Goal: Check status: Check status

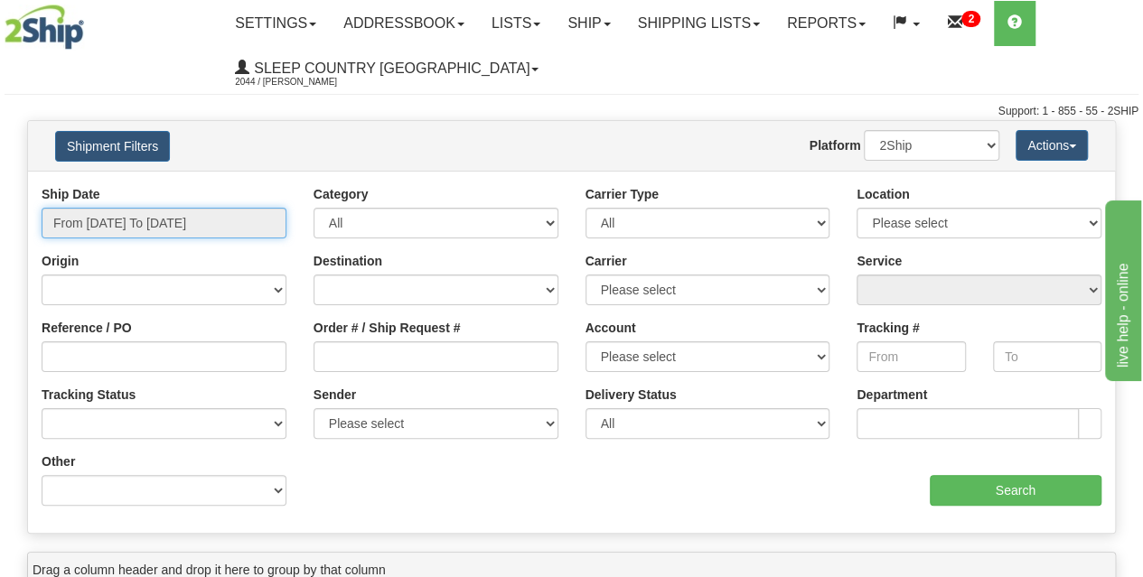
click at [137, 219] on input "From [DATE] To [DATE]" at bounding box center [164, 223] width 245 height 31
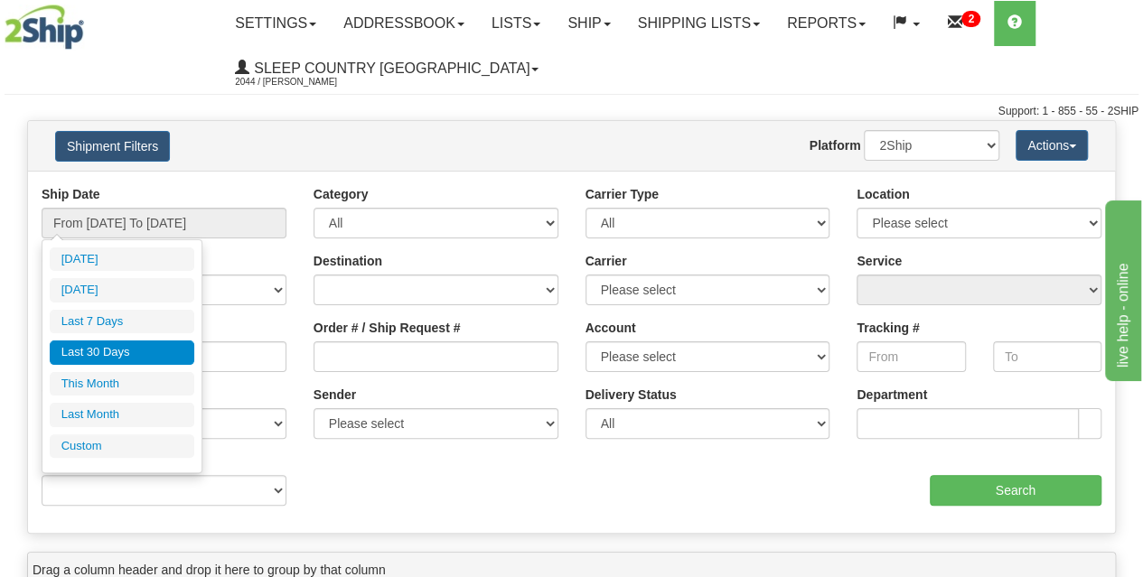
click at [128, 353] on li "Last 30 Days" at bounding box center [122, 353] width 145 height 24
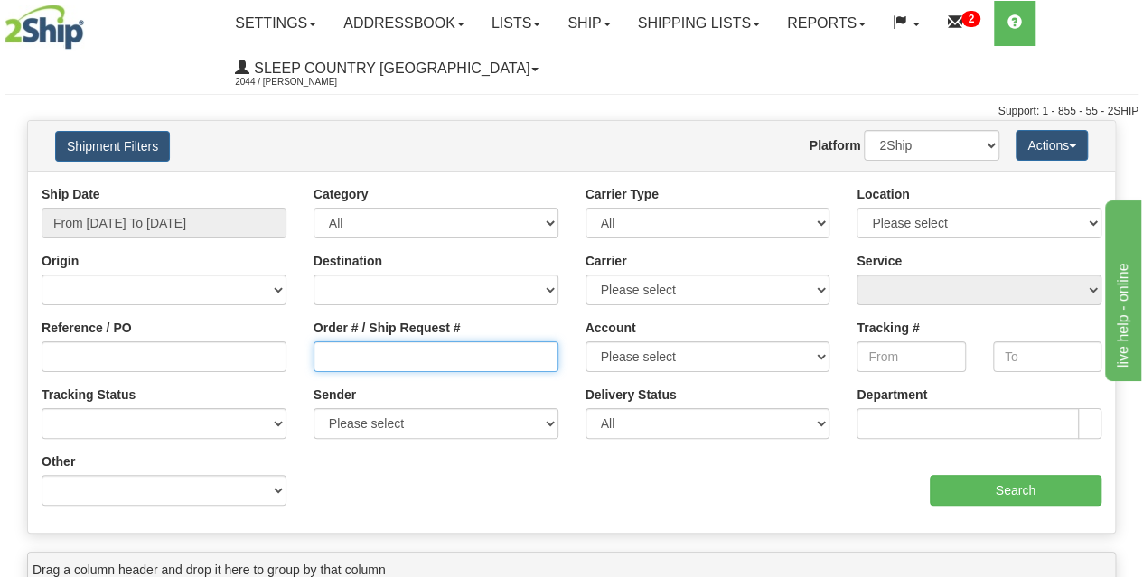
click at [349, 354] on input "Order # / Ship Request #" at bounding box center [435, 356] width 245 height 31
paste input "9000I161785"
type input "9000I161785"
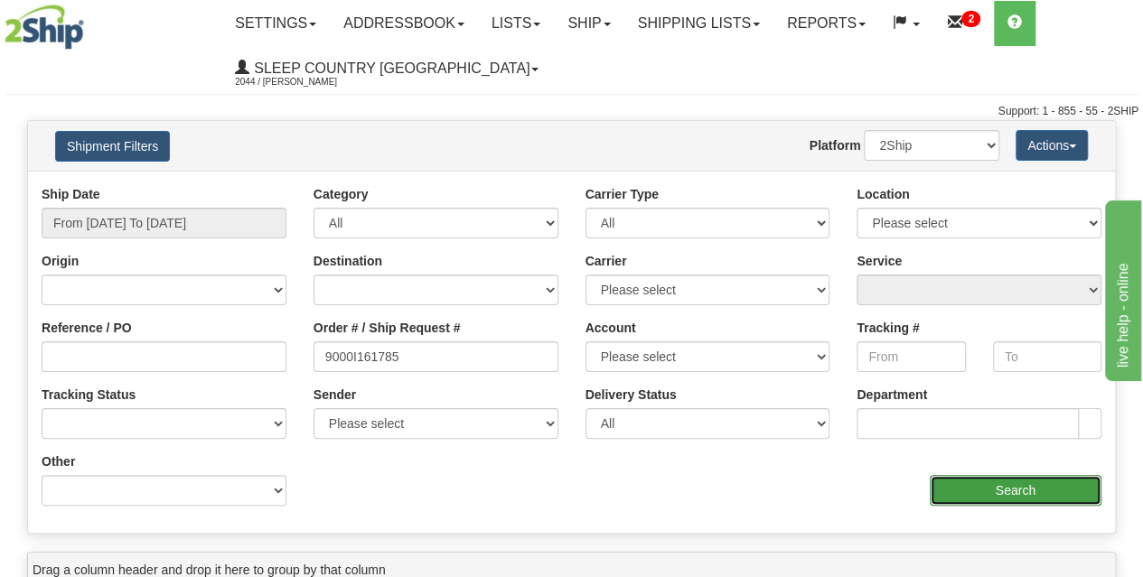
click at [1017, 489] on input "Search" at bounding box center [1015, 490] width 173 height 31
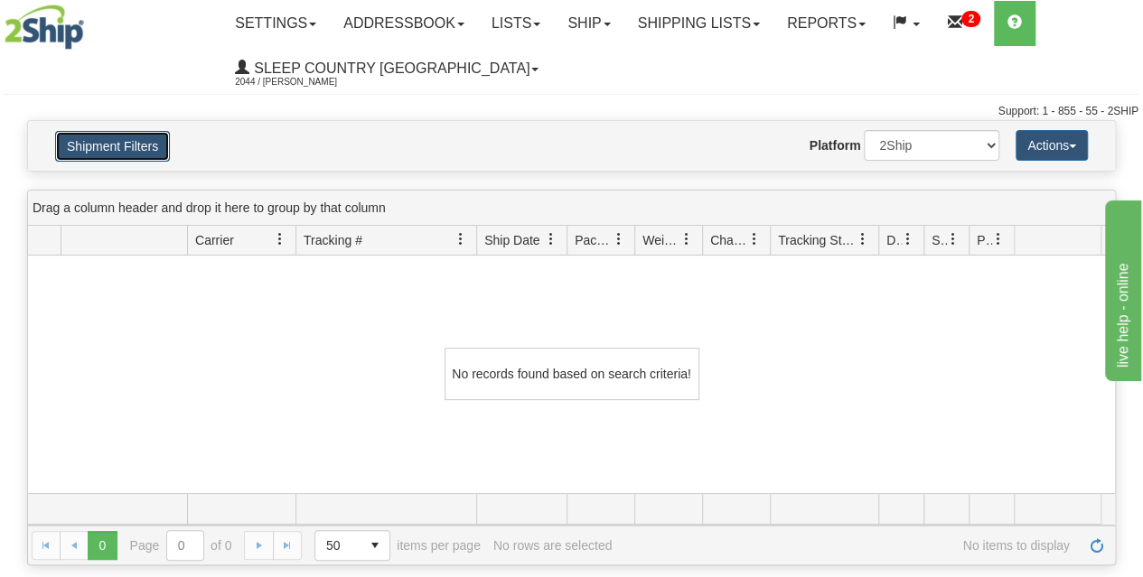
click at [119, 144] on button "Shipment Filters" at bounding box center [112, 146] width 115 height 31
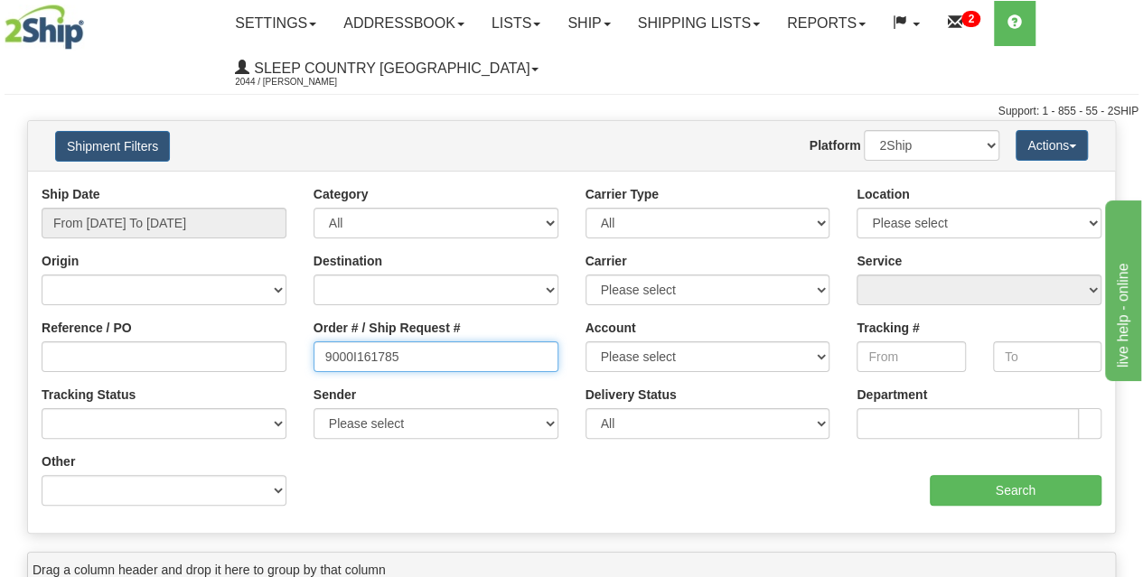
click at [326, 357] on input "9000I161785" at bounding box center [435, 356] width 245 height 31
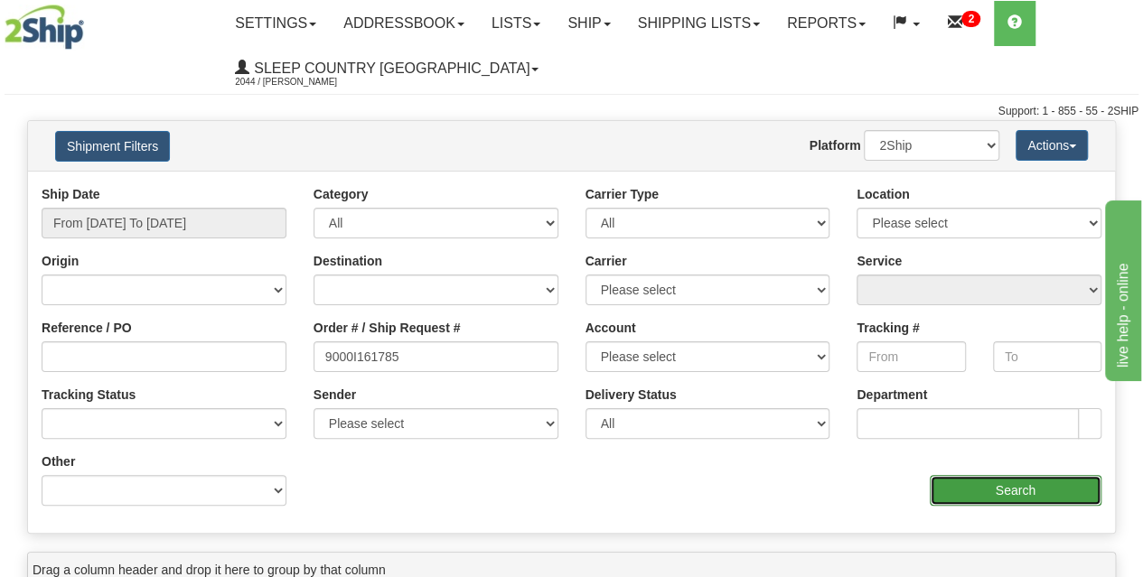
click at [1053, 487] on input "Search" at bounding box center [1015, 490] width 173 height 31
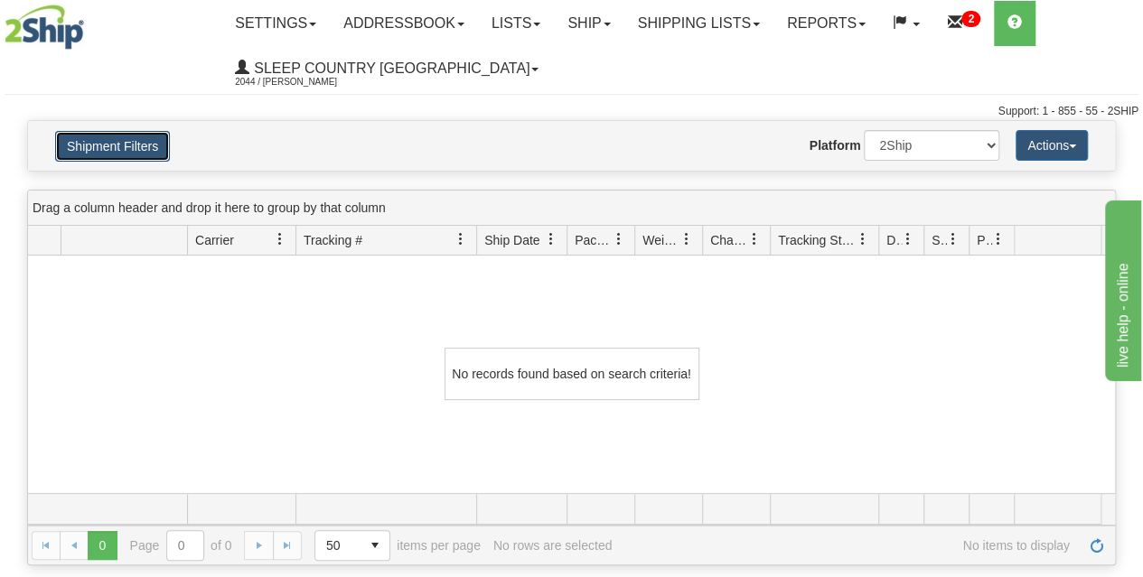
click at [128, 151] on button "Shipment Filters" at bounding box center [112, 146] width 115 height 31
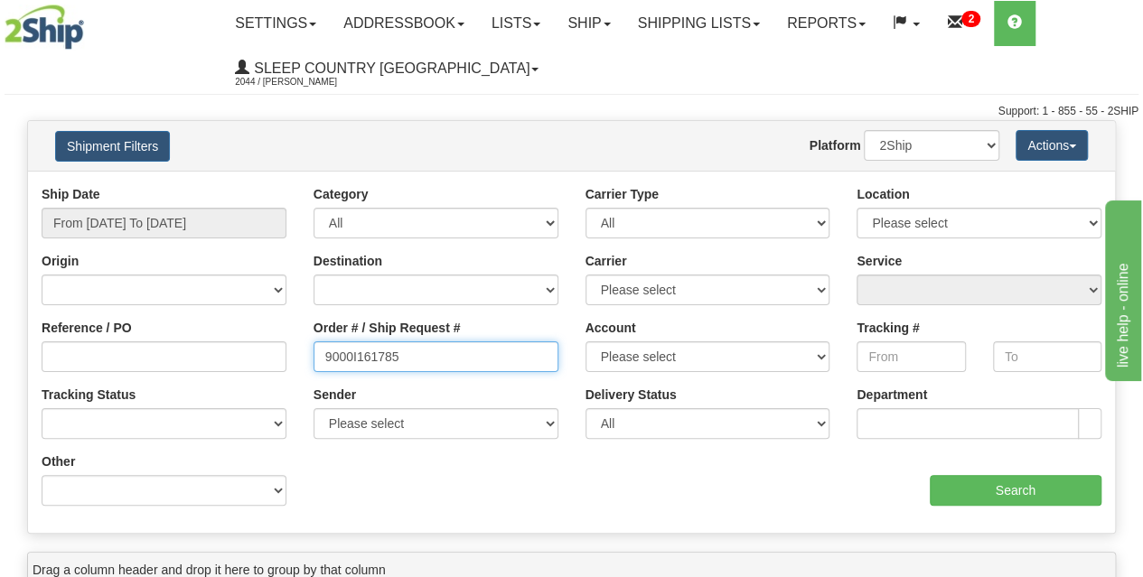
drag, startPoint x: 462, startPoint y: 360, endPoint x: 172, endPoint y: 341, distance: 291.5
click at [172, 185] on div "Reference / PO Order # / Ship Request # 9000I161785 Account Please select [GEOG…" at bounding box center [571, 185] width 1087 height 0
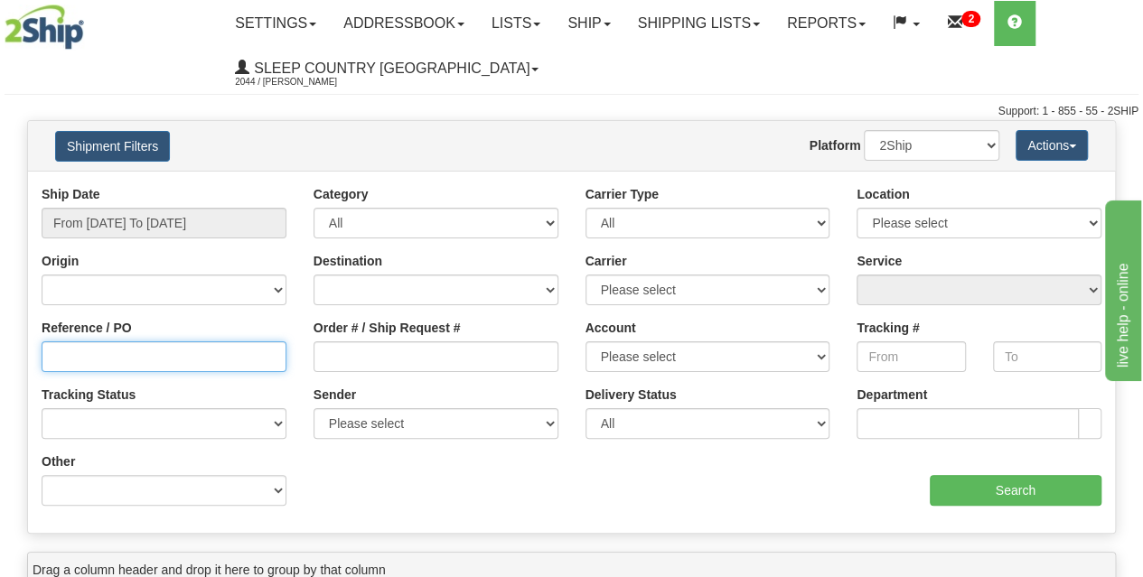
click at [79, 359] on input "Reference / PO" at bounding box center [164, 356] width 245 height 31
type input "1061429"
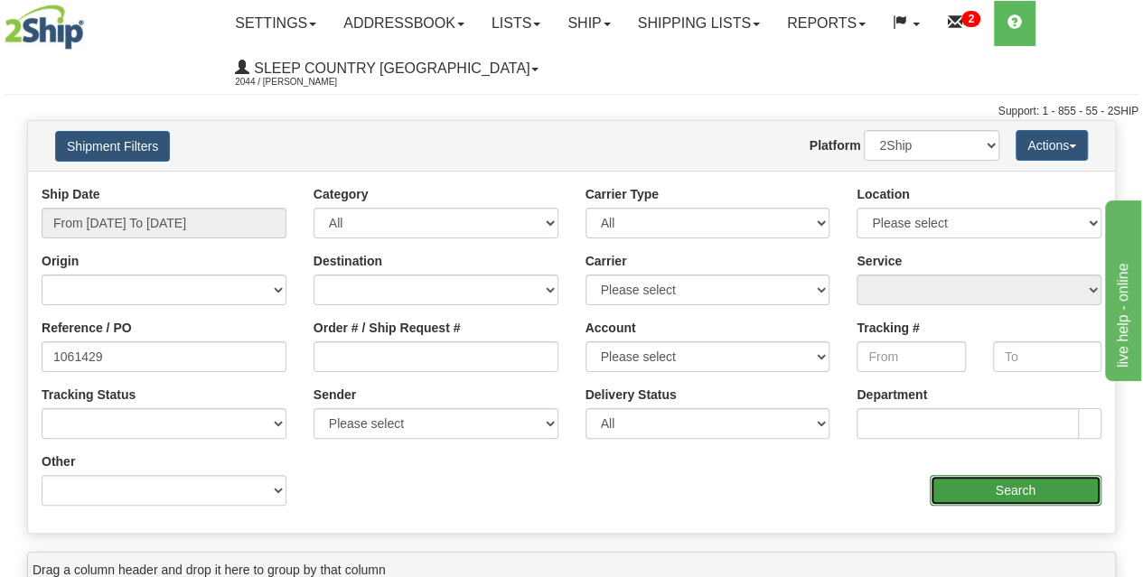
click at [973, 490] on input "Search" at bounding box center [1015, 490] width 173 height 31
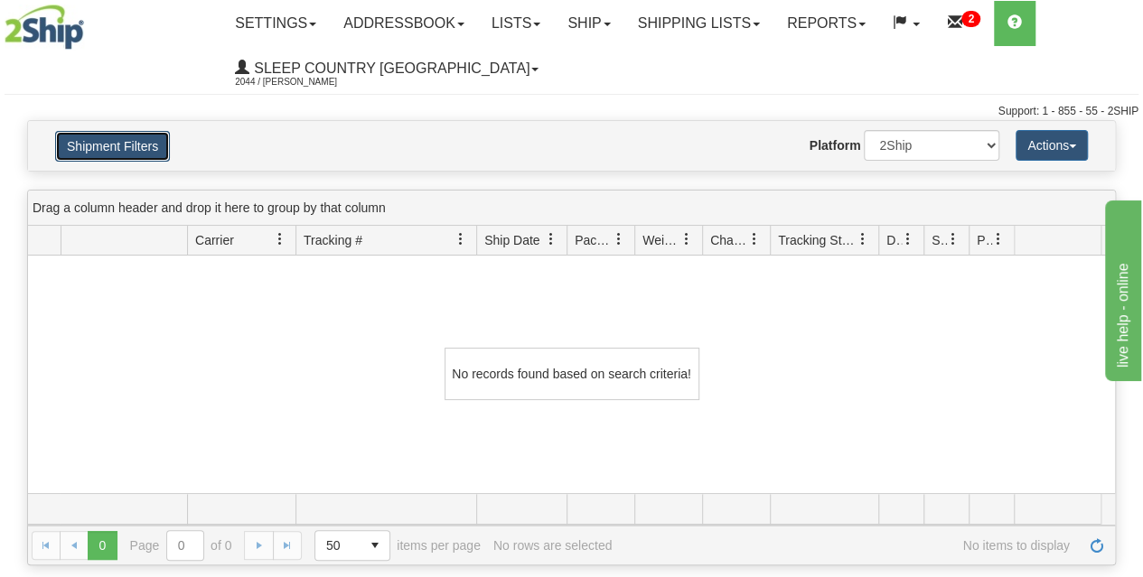
click at [126, 138] on button "Shipment Filters" at bounding box center [112, 146] width 115 height 31
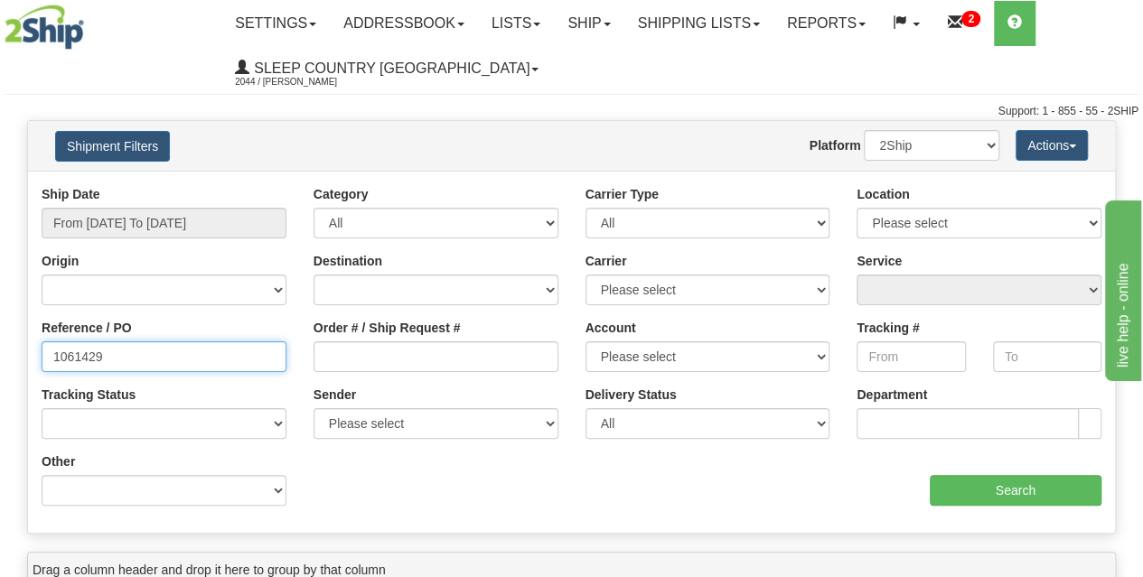
drag, startPoint x: 168, startPoint y: 360, endPoint x: 29, endPoint y: 346, distance: 139.8
click at [29, 346] on div "Reference / PO 1061429" at bounding box center [164, 352] width 272 height 67
click at [574, 118] on div "Support: 1 - 855 - 55 - 2SHIP" at bounding box center [572, 111] width 1134 height 15
